Goal: Task Accomplishment & Management: Use online tool/utility

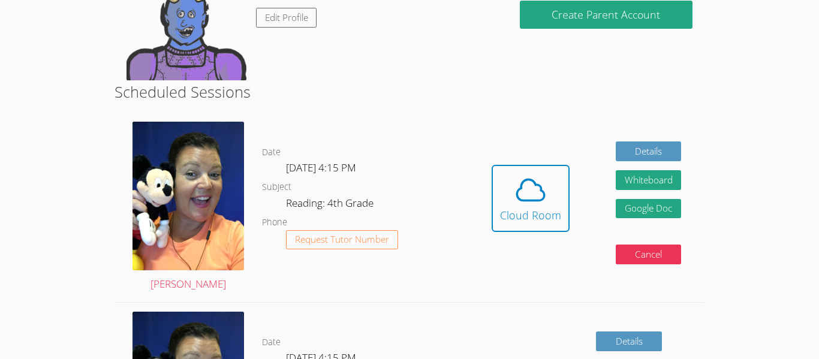
scroll to position [160, 0]
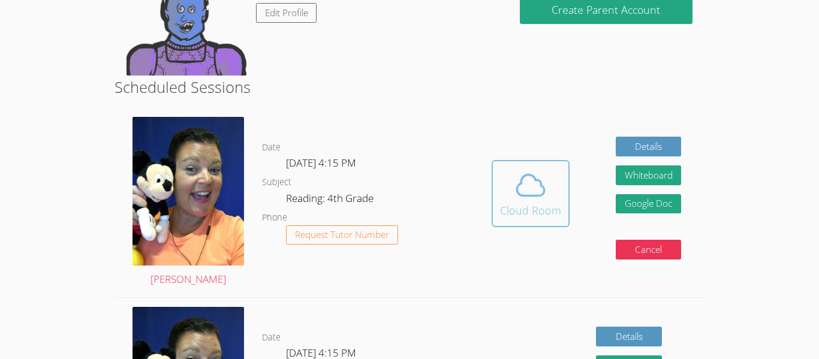
click at [560, 194] on button "Cloud Room" at bounding box center [531, 193] width 78 height 67
click at [511, 164] on button "Cloud Room" at bounding box center [531, 193] width 78 height 67
click at [522, 191] on icon at bounding box center [531, 186] width 34 height 34
click at [531, 192] on icon at bounding box center [531, 186] width 34 height 34
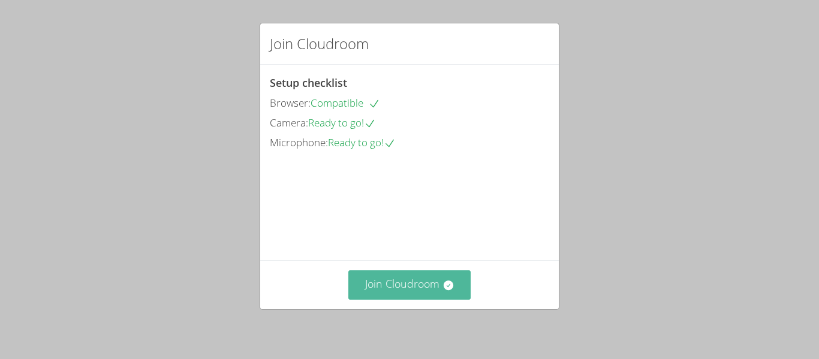
click at [398, 286] on button "Join Cloudroom" at bounding box center [409, 284] width 123 height 29
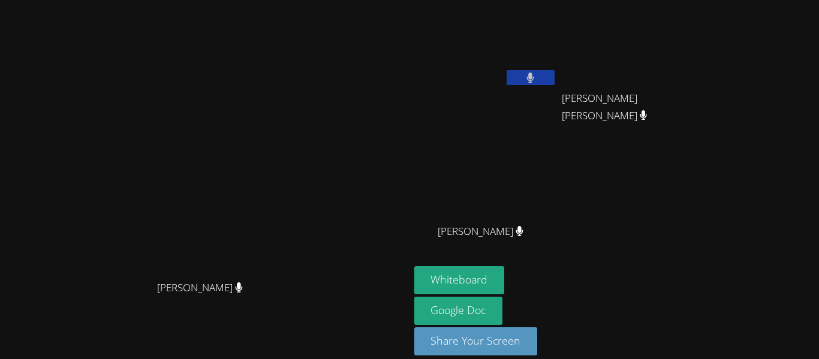
click at [555, 77] on button at bounding box center [531, 77] width 48 height 15
click at [537, 77] on icon at bounding box center [530, 78] width 13 height 10
click at [533, 341] on button "Share Your Screen" at bounding box center [476, 341] width 124 height 28
click at [805, 80] on div "Peggy Koutas Peggy Koutas Justin Lainez David Miranda Martinez David Miranda Ma…" at bounding box center [409, 179] width 819 height 359
click at [555, 70] on button at bounding box center [531, 77] width 48 height 15
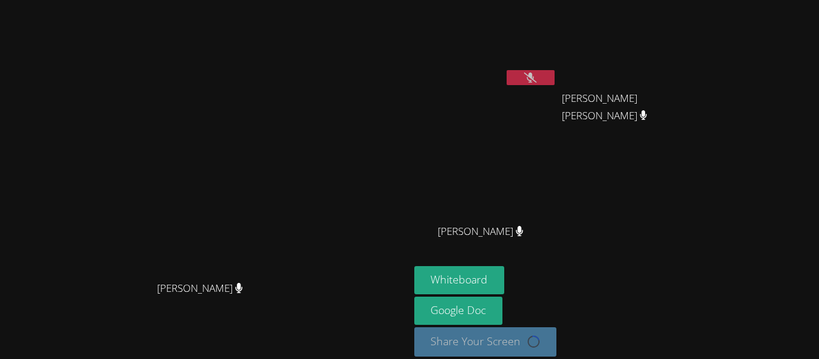
click at [555, 71] on button at bounding box center [531, 77] width 48 height 15
click at [557, 67] on video at bounding box center [485, 45] width 143 height 80
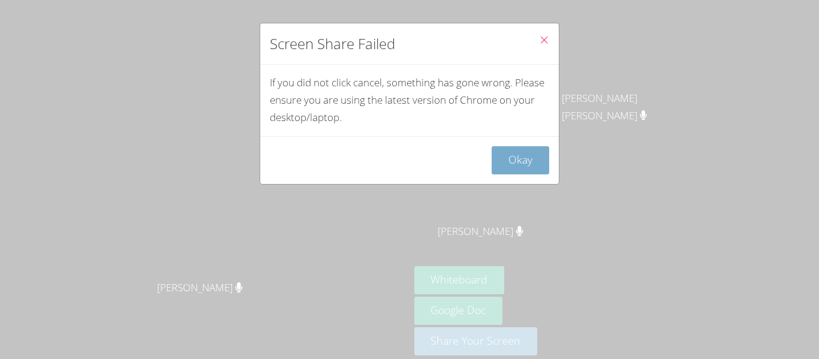
click at [526, 149] on button "Okay" at bounding box center [521, 160] width 58 height 28
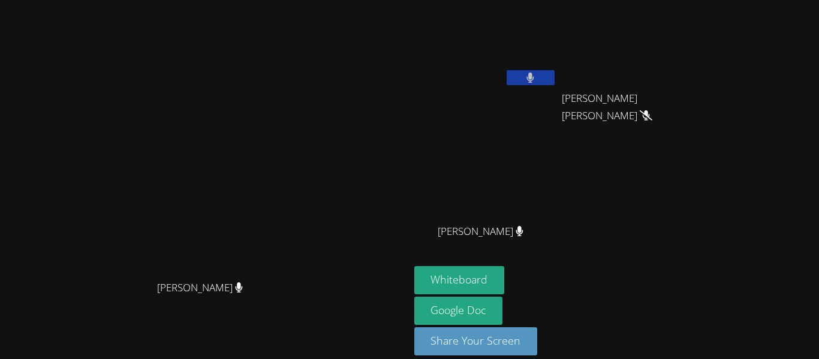
click at [534, 73] on icon at bounding box center [531, 78] width 8 height 10
click at [537, 73] on icon at bounding box center [530, 78] width 13 height 10
click at [555, 71] on button at bounding box center [531, 77] width 48 height 15
click at [555, 83] on button at bounding box center [531, 77] width 48 height 15
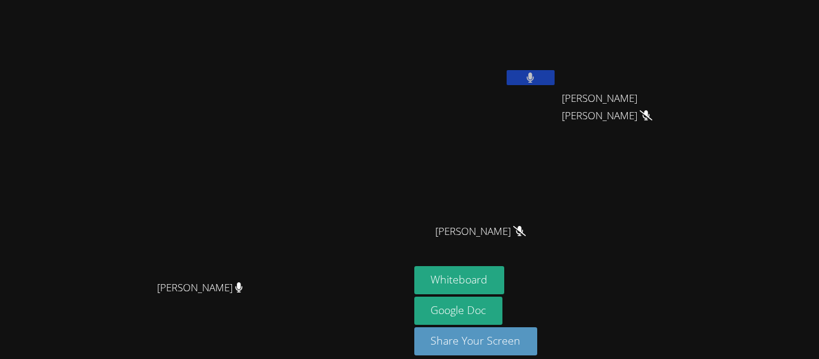
click at [555, 71] on button at bounding box center [531, 77] width 48 height 15
click at [555, 79] on button at bounding box center [531, 77] width 48 height 15
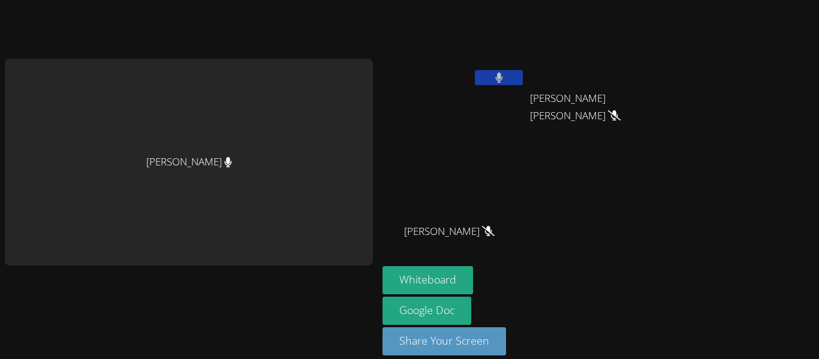
click at [461, 295] on form "Whiteboard" at bounding box center [428, 281] width 91 height 31
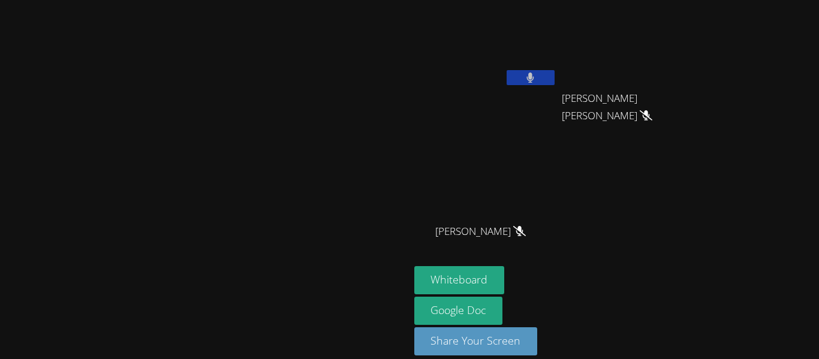
click at [557, 89] on div "Justin Lainez" at bounding box center [485, 48] width 143 height 86
click at [555, 76] on button at bounding box center [531, 77] width 48 height 15
click at [557, 61] on video at bounding box center [485, 45] width 143 height 80
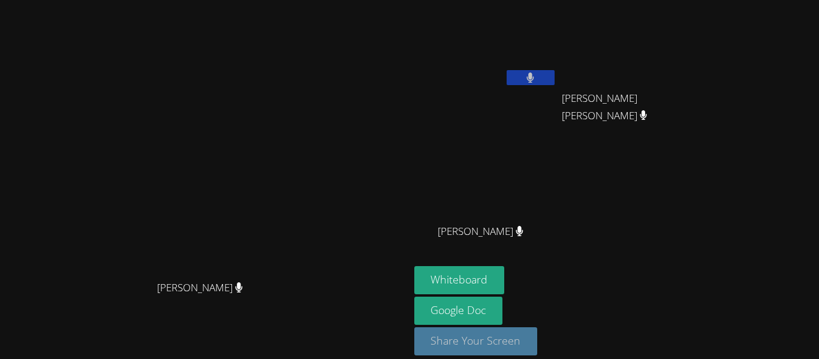
click at [507, 345] on button "Share Your Screen" at bounding box center [476, 341] width 124 height 28
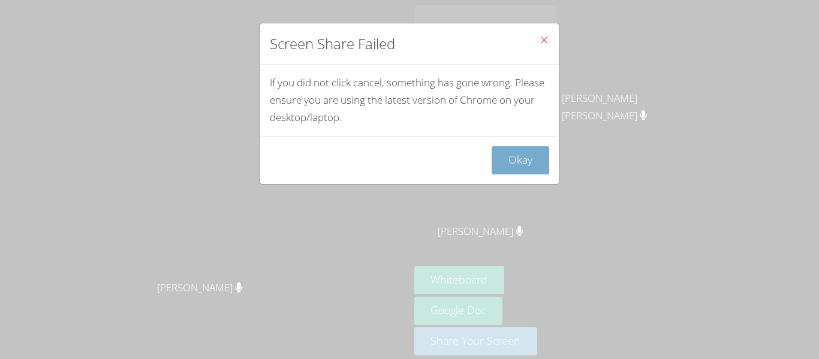
click at [512, 160] on button "Okay" at bounding box center [521, 160] width 58 height 28
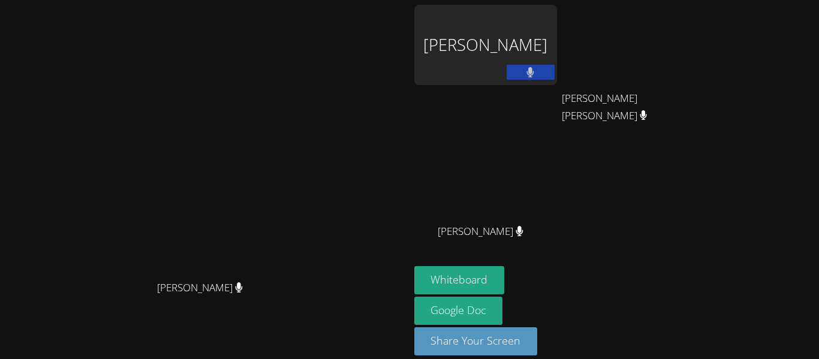
click at [515, 67] on div "Justin Lainez" at bounding box center [485, 45] width 143 height 80
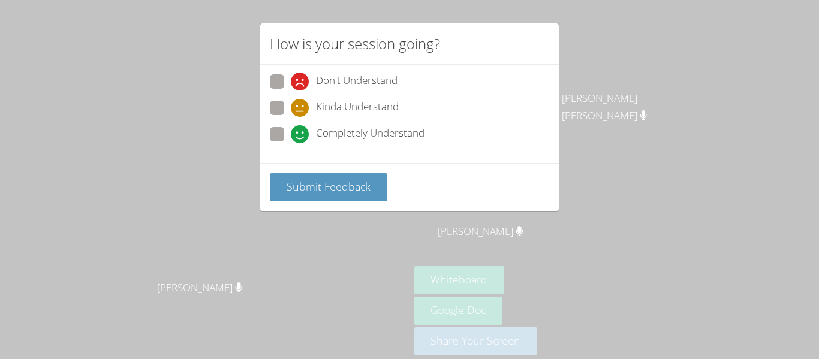
click at [294, 80] on icon at bounding box center [300, 82] width 18 height 18
click at [294, 80] on input "Don't Understand" at bounding box center [296, 79] width 10 height 10
radio input "true"
drag, startPoint x: 302, startPoint y: 184, endPoint x: 678, endPoint y: 105, distance: 384.3
click at [678, 105] on div "How is your session going? Don't Understand Kinda Understand Completely Underst…" at bounding box center [409, 179] width 819 height 359
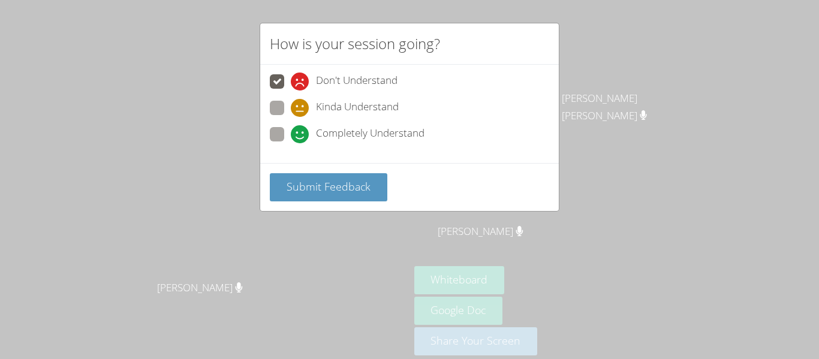
click at [291, 143] on span at bounding box center [291, 143] width 0 height 0
click at [291, 127] on input "Completely Understand" at bounding box center [296, 132] width 10 height 10
radio input "true"
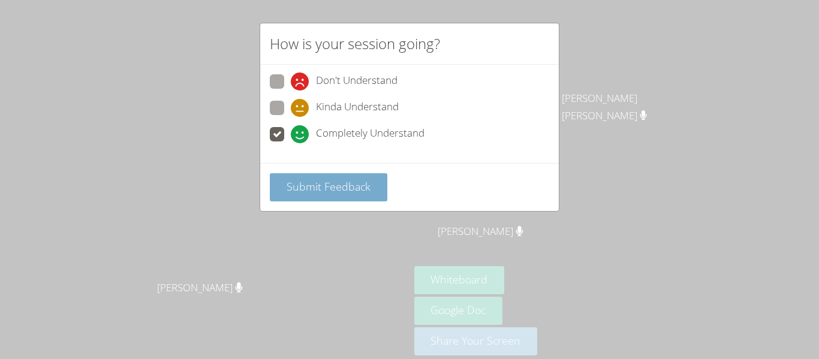
click at [327, 186] on span "Submit Feedback" at bounding box center [329, 186] width 84 height 14
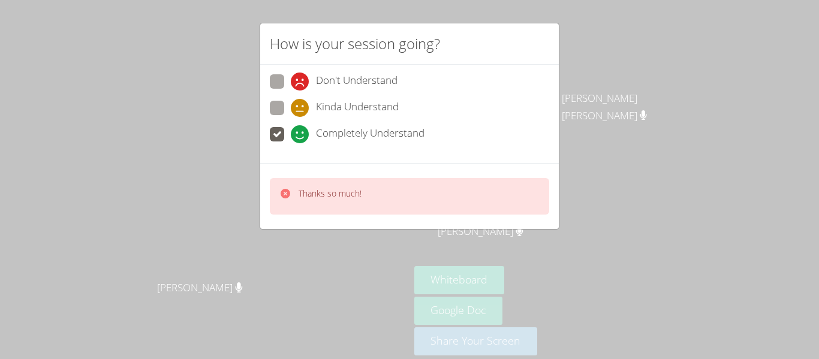
click at [333, 71] on div "Don't Understand Kinda Understand Completely Understand" at bounding box center [409, 114] width 299 height 98
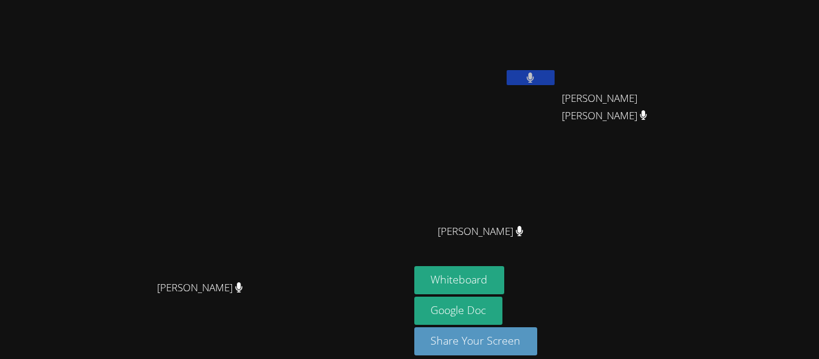
click at [555, 77] on button at bounding box center [531, 77] width 48 height 15
click at [537, 77] on icon at bounding box center [530, 78] width 13 height 10
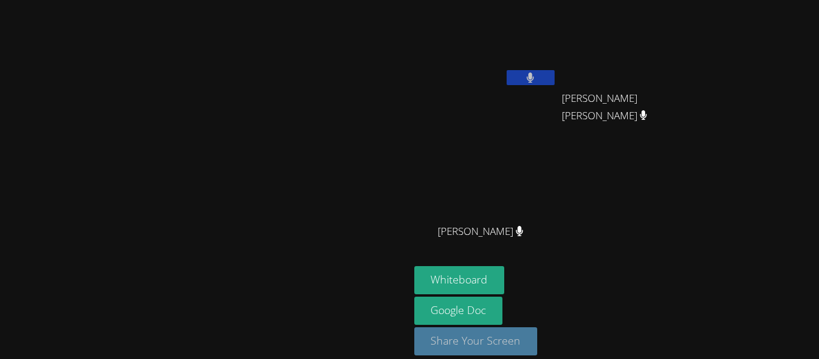
click at [538, 337] on button "Share Your Screen" at bounding box center [476, 341] width 124 height 28
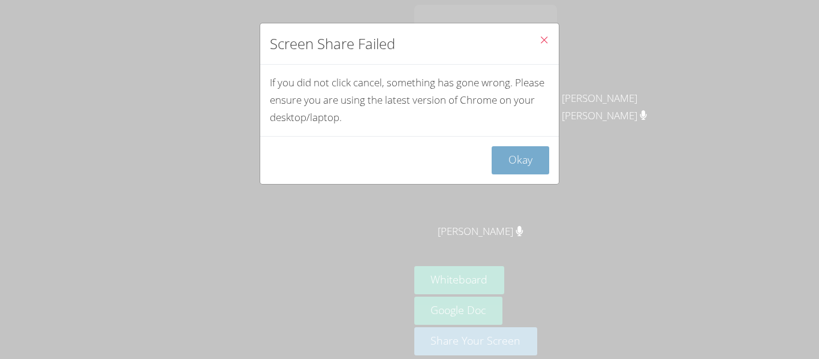
click at [530, 170] on button "Okay" at bounding box center [521, 160] width 58 height 28
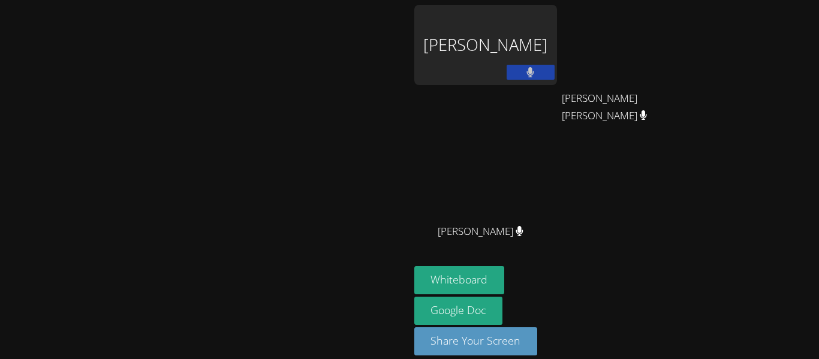
click at [557, 53] on div "Justin Lainez" at bounding box center [485, 45] width 143 height 80
click at [538, 332] on button "Share Your Screen" at bounding box center [476, 341] width 124 height 28
click at [547, 29] on div "Justin Lainez" at bounding box center [485, 45] width 143 height 80
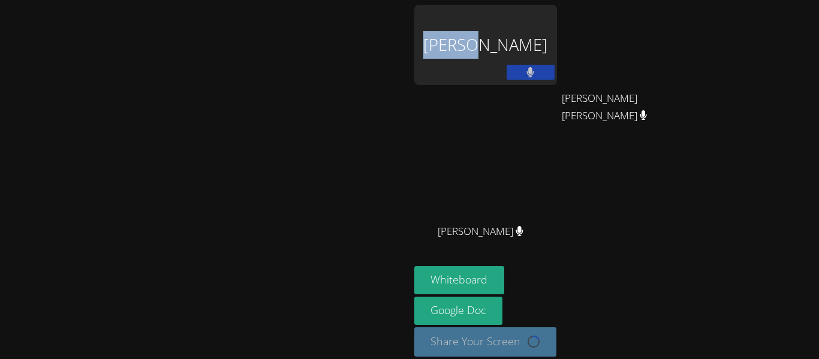
click at [547, 29] on div "Justin Lainez" at bounding box center [485, 45] width 143 height 80
click at [705, 164] on div "Justin Lainez David Miranda Martinez David Miranda Martinez Layla Rodriguez Lay…" at bounding box center [559, 136] width 290 height 262
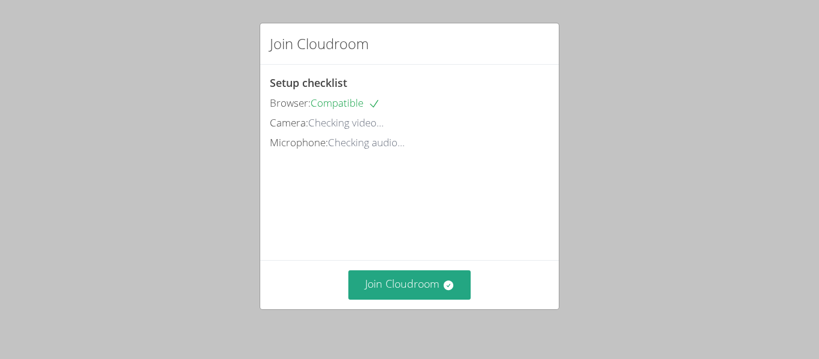
click at [511, 164] on div "Setup checklist Browser: Compatible Camera: Checking video... Microphone: Check…" at bounding box center [409, 163] width 299 height 196
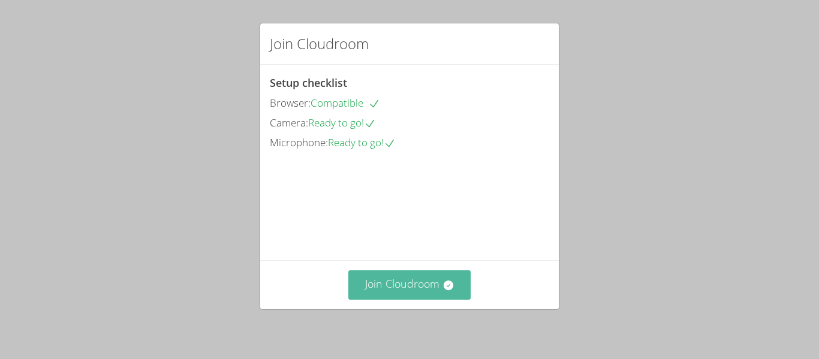
click at [435, 296] on button "Join Cloudroom" at bounding box center [409, 284] width 123 height 29
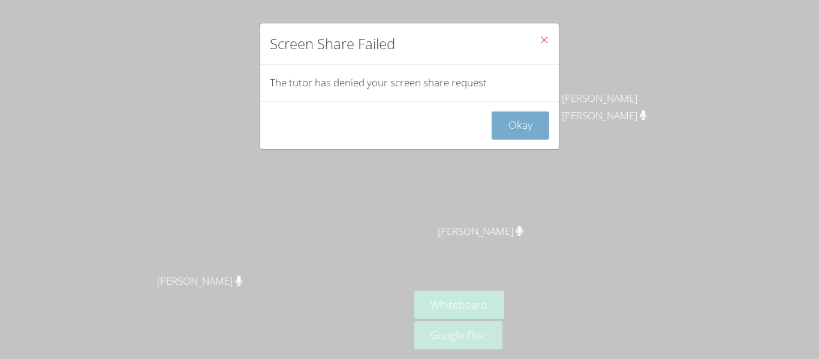
click at [516, 125] on button "Okay" at bounding box center [521, 126] width 58 height 28
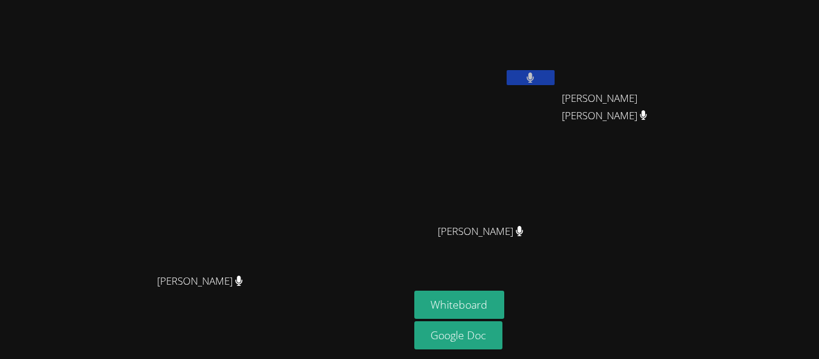
click at [684, 250] on div "Justin Lainez David Miranda Martinez David Miranda Martinez Layla Rodriguez Lay…" at bounding box center [559, 136] width 290 height 262
click at [683, 260] on div "Justin Lainez David Miranda Martinez David Miranda Martinez Layla Rodriguez Lay…" at bounding box center [559, 136] width 290 height 262
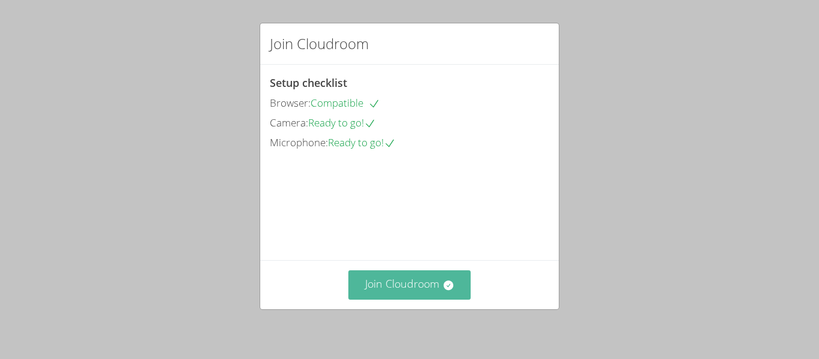
click at [383, 280] on button "Join Cloudroom" at bounding box center [409, 284] width 123 height 29
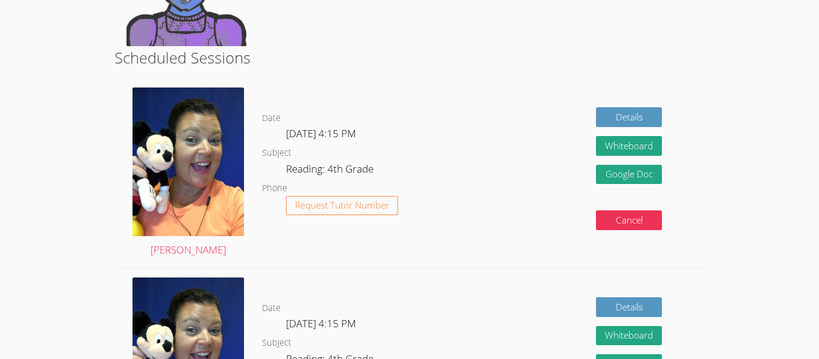
scroll to position [203, 0]
